Goal: Information Seeking & Learning: Learn about a topic

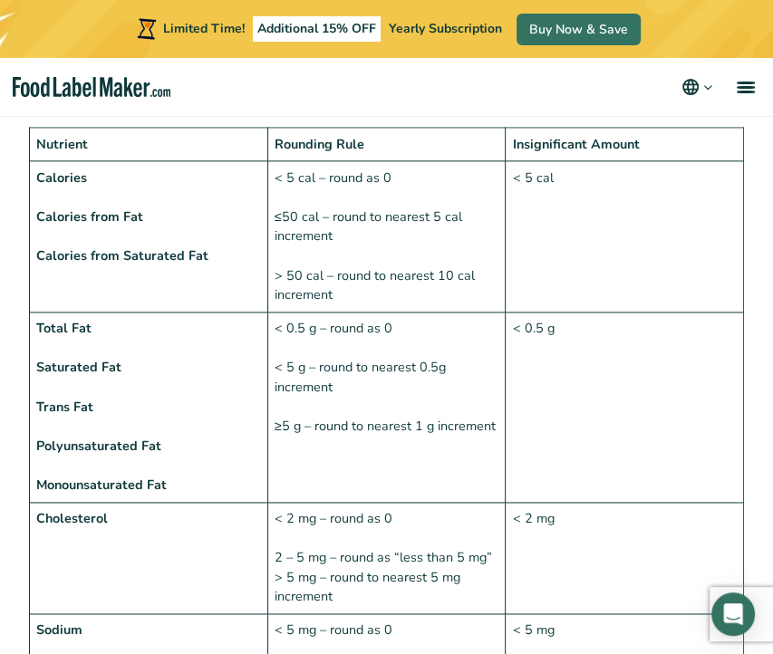
scroll to position [1262, 0]
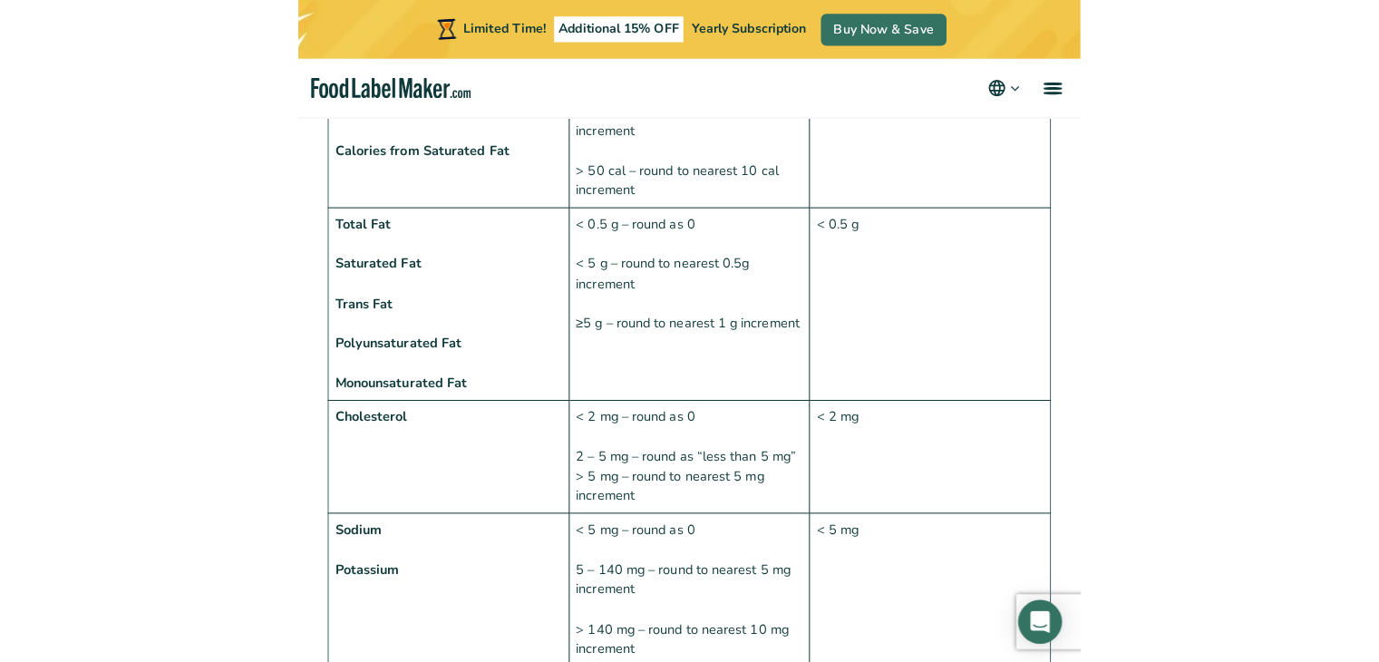
scroll to position [1367, 0]
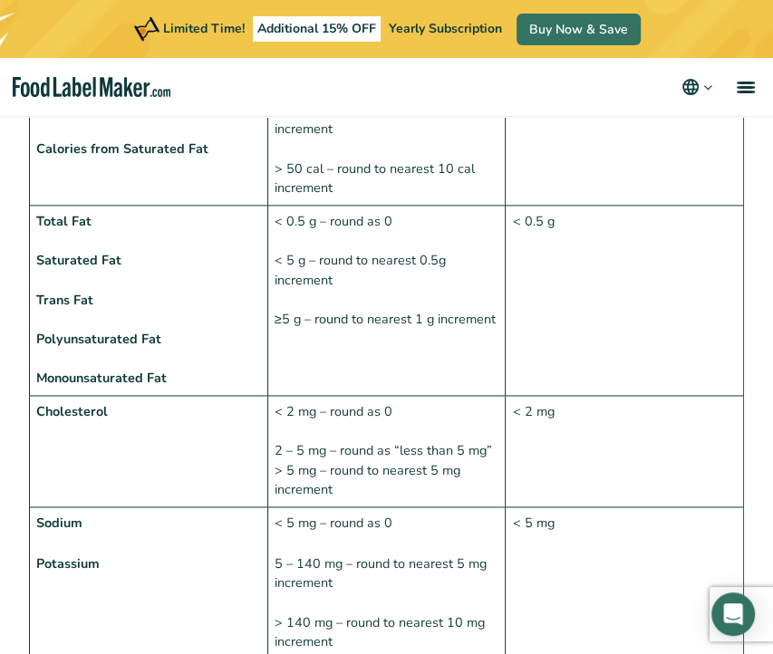
drag, startPoint x: 0, startPoint y: 0, endPoint x: 160, endPoint y: 457, distance: 483.9
click at [160, 457] on td "Cholesterol" at bounding box center [149, 450] width 238 height 111
